Goal: Find specific page/section: Find specific page/section

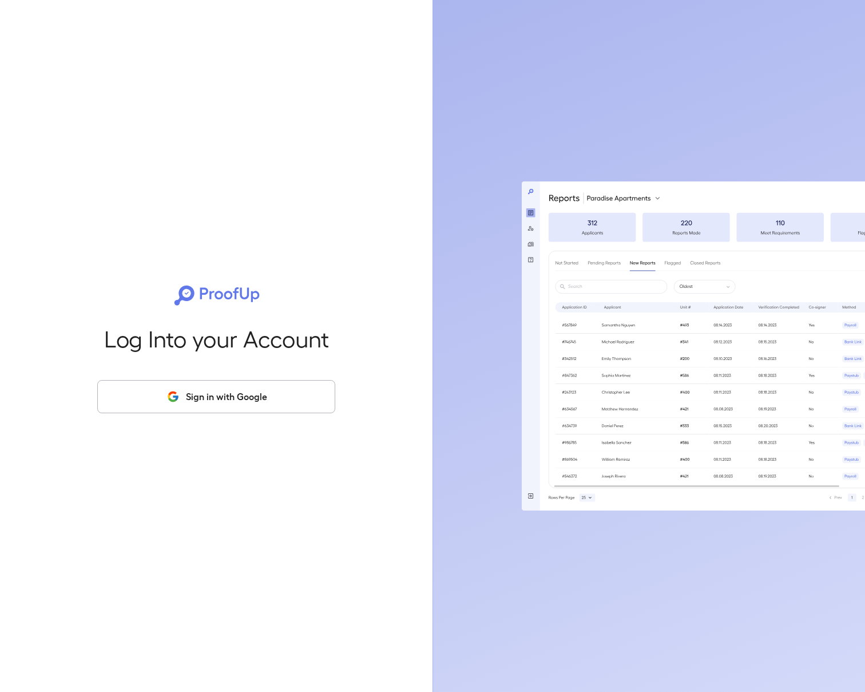
click at [311, 387] on button "Sign in with Google" at bounding box center [216, 396] width 238 height 33
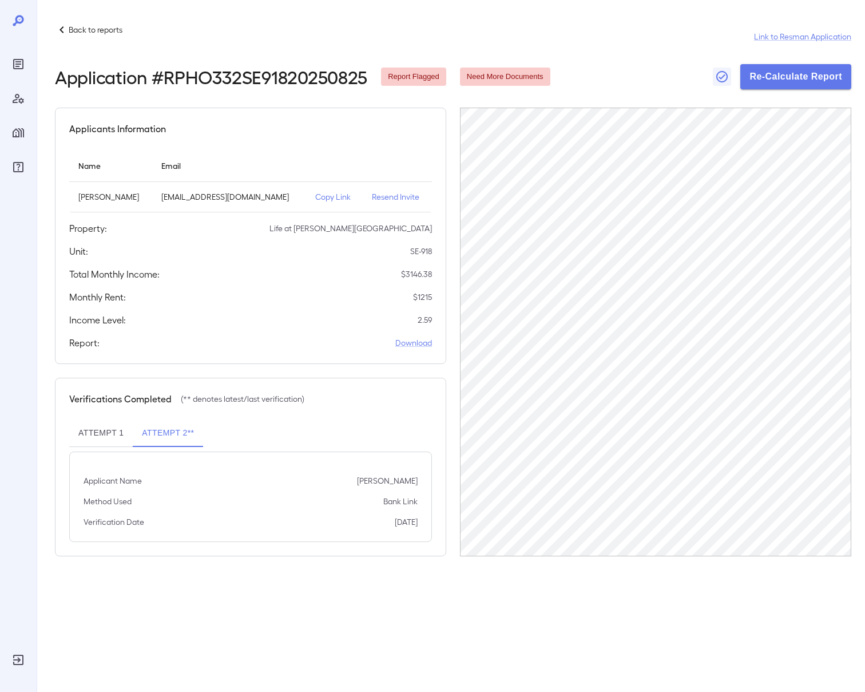
click at [355, 529] on div "Applicant Name [PERSON_NAME] Method Used Bank Link Verification Date [DATE]" at bounding box center [250, 496] width 363 height 90
